Goal: Check status: Check status

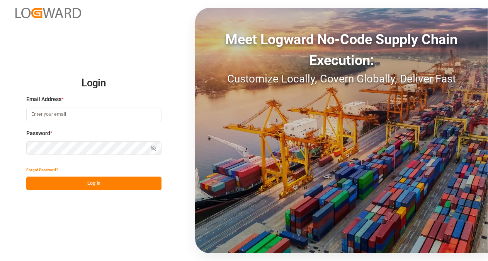
click at [63, 115] on input at bounding box center [93, 114] width 135 height 14
type input "[EMAIL_ADDRESS][DOMAIN_NAME]"
click at [89, 181] on button "Log In" at bounding box center [93, 183] width 135 height 14
click at [76, 111] on input at bounding box center [93, 114] width 135 height 14
type input "[EMAIL_ADDRESS][DOMAIN_NAME]"
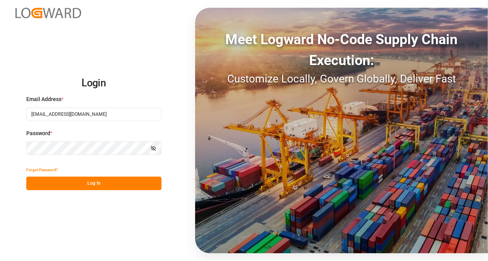
drag, startPoint x: 108, startPoint y: 182, endPoint x: 140, endPoint y: 186, distance: 31.6
click at [108, 182] on button "Log In" at bounding box center [93, 183] width 135 height 14
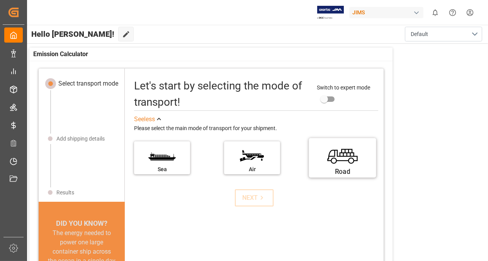
click at [334, 157] on label "Road" at bounding box center [343, 155] width 58 height 32
click at [0, 0] on input "Road" at bounding box center [0, 0] width 0 height 0
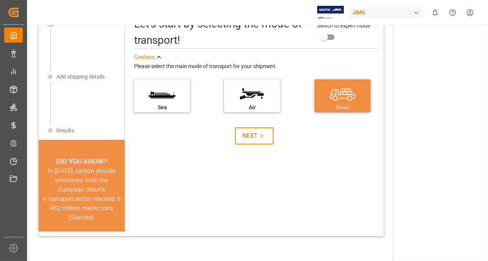
scroll to position [77, 0]
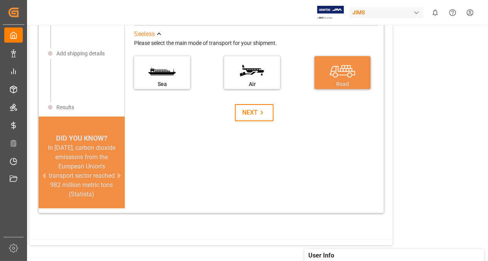
click at [249, 115] on div "NEXT" at bounding box center [254, 112] width 24 height 9
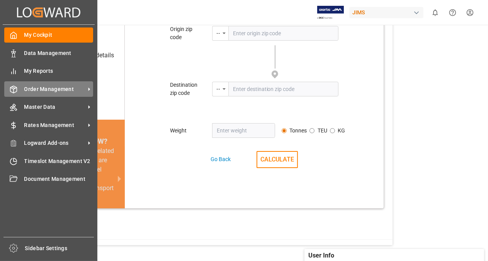
click at [16, 90] on icon at bounding box center [14, 89] width 8 height 8
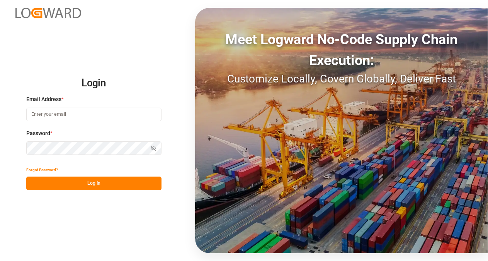
click at [68, 112] on input at bounding box center [93, 114] width 135 height 14
type input "[EMAIL_ADDRESS][DOMAIN_NAME]"
click at [77, 185] on button "Log In" at bounding box center [93, 183] width 135 height 14
click at [79, 113] on input at bounding box center [93, 114] width 135 height 14
type input "[EMAIL_ADDRESS][DOMAIN_NAME]"
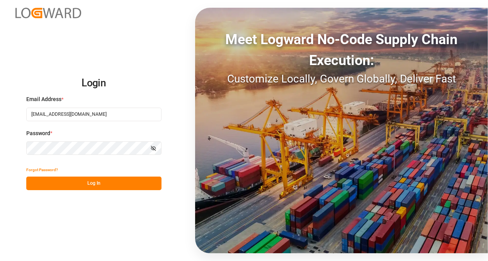
click at [110, 180] on button "Log In" at bounding box center [93, 183] width 135 height 14
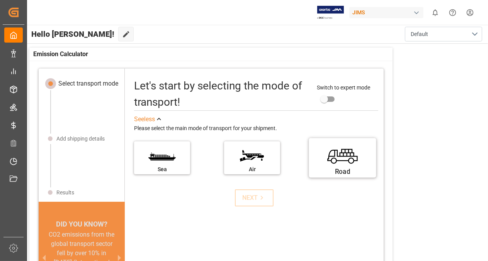
click at [330, 161] on label "Road" at bounding box center [343, 155] width 58 height 32
click at [0, 0] on input "Road" at bounding box center [0, 0] width 0 height 0
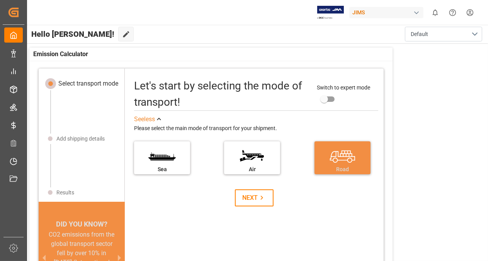
click at [258, 198] on icon at bounding box center [262, 197] width 8 height 8
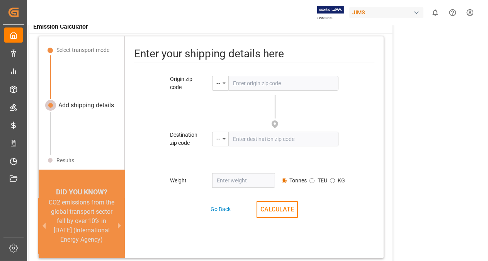
scroll to position [39, 0]
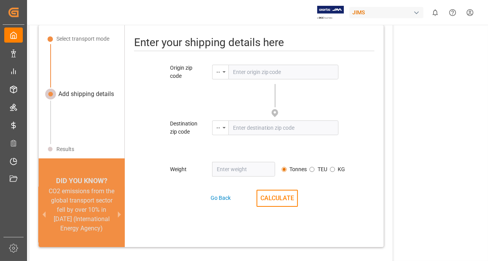
click at [248, 75] on input "text" at bounding box center [284, 72] width 110 height 15
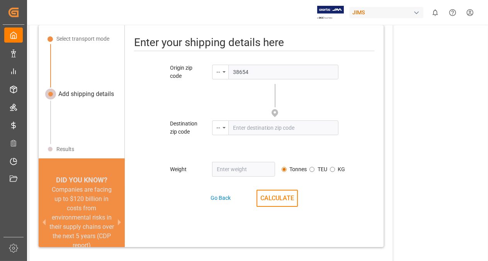
type input "38654"
click at [252, 123] on input "text" at bounding box center [284, 127] width 110 height 15
click at [254, 127] on input "text" at bounding box center [284, 127] width 110 height 15
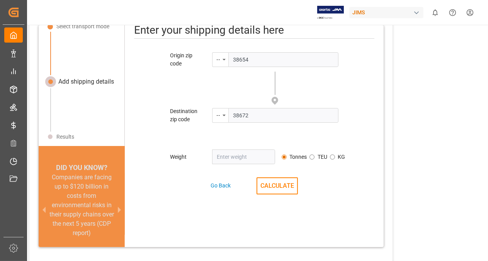
type input "38672"
click at [237, 158] on input "number" at bounding box center [243, 156] width 63 height 15
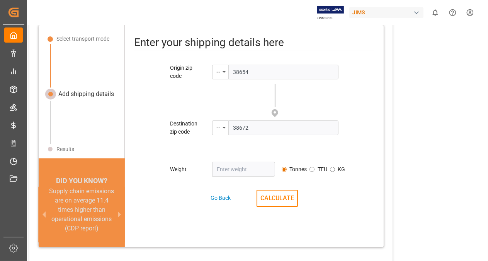
scroll to position [51, 0]
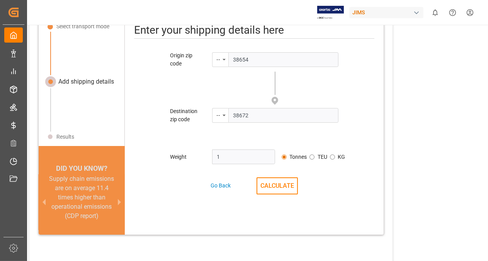
type input "1"
click at [267, 153] on input "1" at bounding box center [243, 156] width 63 height 15
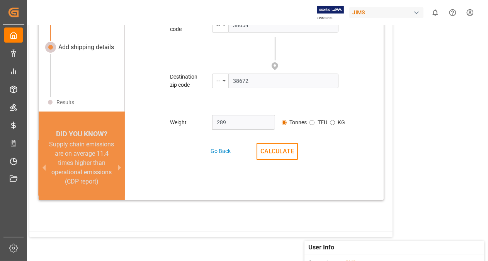
scroll to position [90, 0]
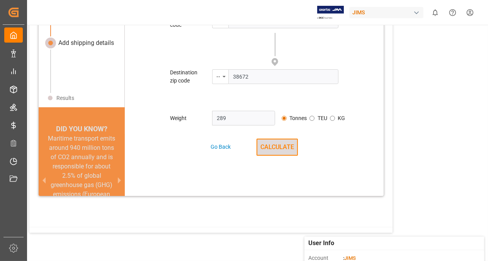
click at [273, 146] on button "CALCULATE" at bounding box center [277, 146] width 41 height 17
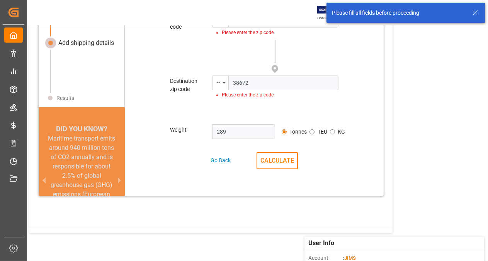
click at [229, 130] on input "289" at bounding box center [243, 131] width 63 height 15
type input "2"
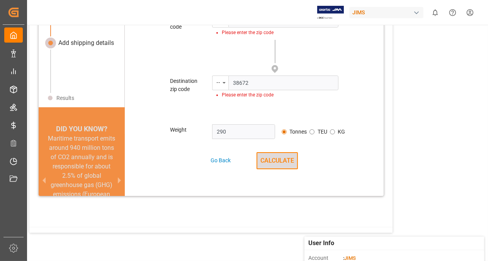
type input "290"
click at [274, 154] on button "CALCULATE" at bounding box center [277, 160] width 41 height 17
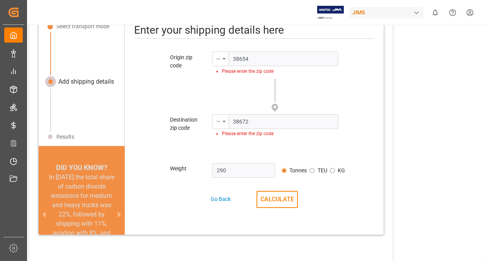
scroll to position [12, 0]
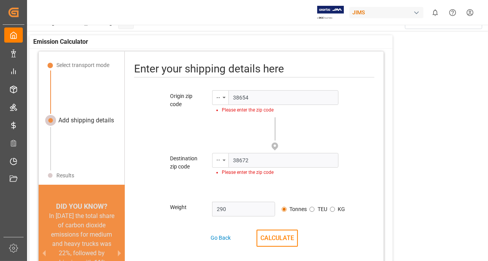
click at [223, 159] on icon "menu-button" at bounding box center [224, 160] width 3 height 2
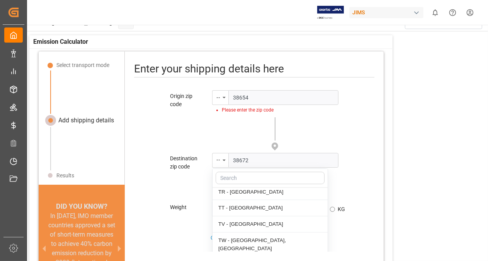
scroll to position [3634, 0]
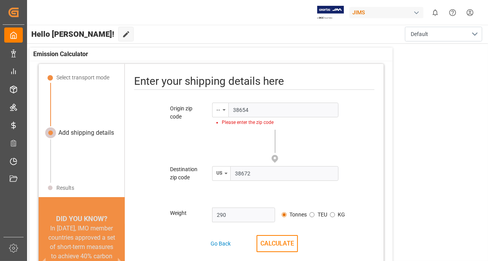
scroll to position [0, 0]
click at [223, 109] on icon "menu-button" at bounding box center [224, 110] width 3 height 2
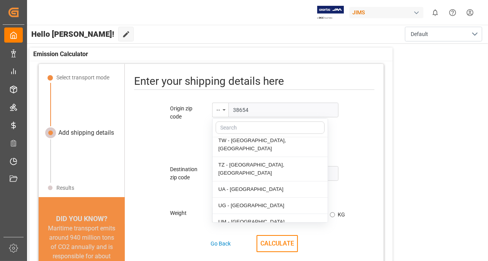
scroll to position [3665, 0]
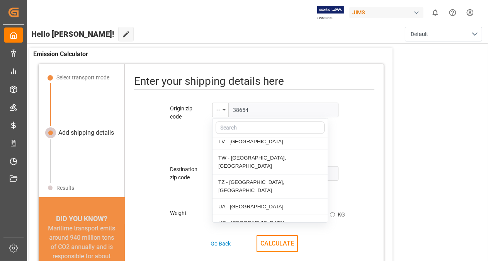
click at [230, 256] on div "US - [GEOGRAPHIC_DATA]" at bounding box center [270, 264] width 115 height 16
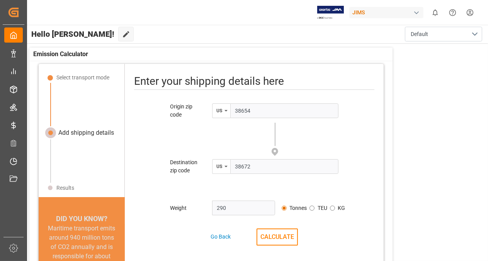
scroll to position [22, 0]
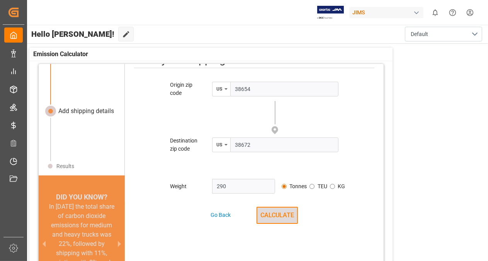
click at [272, 213] on button "CALCULATE" at bounding box center [277, 214] width 41 height 17
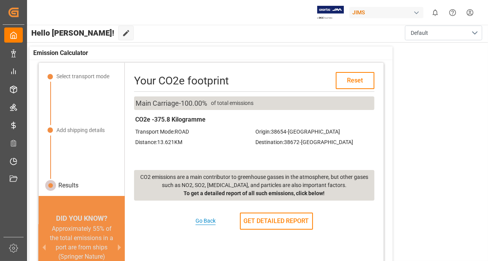
scroll to position [0, 0]
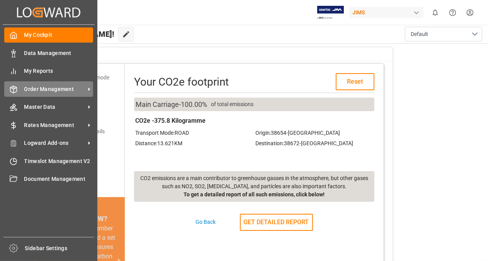
click at [47, 89] on span "Order Management" at bounding box center [54, 89] width 61 height 8
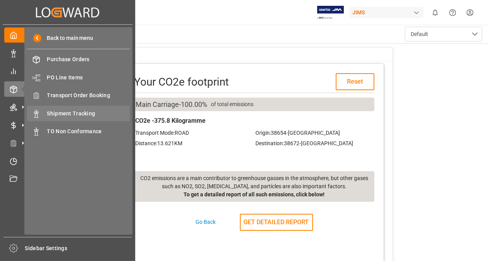
click at [73, 111] on span "Shipment Tracking" at bounding box center [88, 113] width 83 height 8
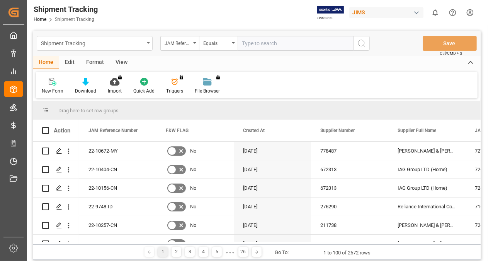
click at [134, 43] on div "Shipment Tracking" at bounding box center [92, 43] width 103 height 10
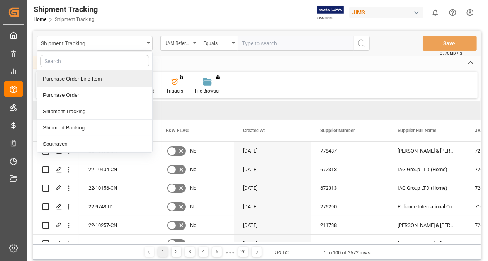
click at [70, 58] on input "text" at bounding box center [94, 61] width 109 height 12
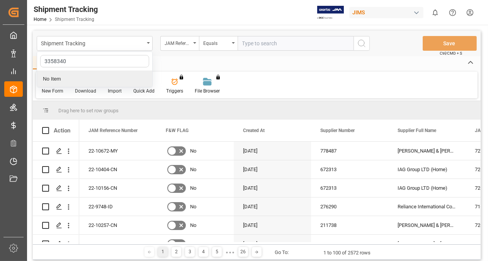
type input "33583409"
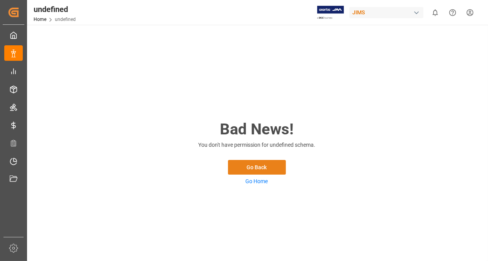
click at [254, 166] on button "Go Back" at bounding box center [257, 167] width 58 height 15
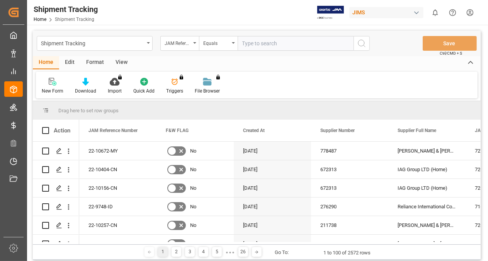
click at [261, 44] on input "text" at bounding box center [296, 43] width 116 height 15
click at [254, 43] on input "text" at bounding box center [296, 43] width 116 height 15
click at [259, 42] on input "text" at bounding box center [296, 43] width 116 height 15
type input "33583409"
click at [358, 43] on icon "search button" at bounding box center [361, 43] width 9 height 9
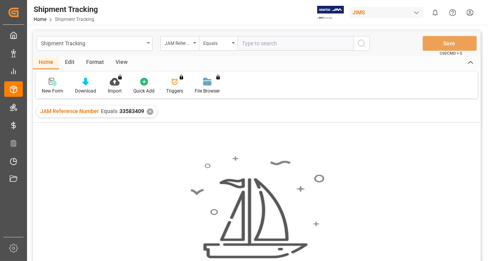
drag, startPoint x: 463, startPoint y: 0, endPoint x: 331, endPoint y: 148, distance: 198.3
click at [331, 150] on div "No results found. Please try updating the filters/search for smooth sailing." at bounding box center [257, 221] width 448 height 145
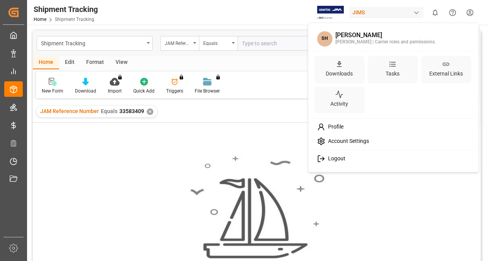
click at [471, 10] on html "Created by potrace 1.15, written by [PERSON_NAME] [DATE]-[DATE] Created by potr…" at bounding box center [244, 130] width 488 height 261
click at [331, 159] on span "Logout" at bounding box center [335, 158] width 20 height 7
